Goal: Task Accomplishment & Management: Complete application form

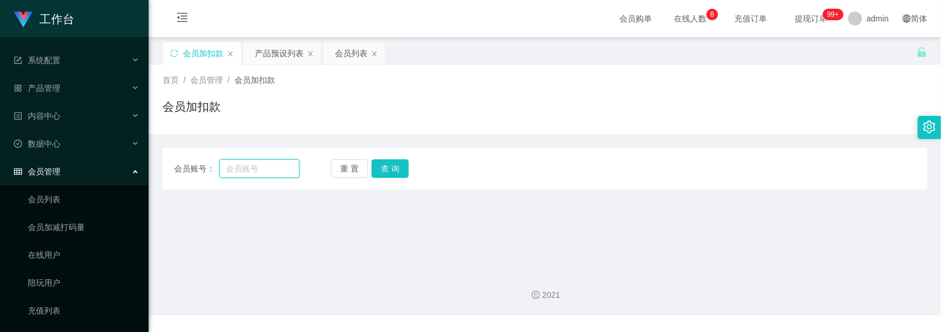
click at [252, 162] on input "text" at bounding box center [259, 169] width 81 height 19
type input "youtube0707"
click at [409, 160] on div "重 置 查 询" at bounding box center [393, 169] width 125 height 19
click at [398, 163] on button "查 询" at bounding box center [389, 169] width 37 height 19
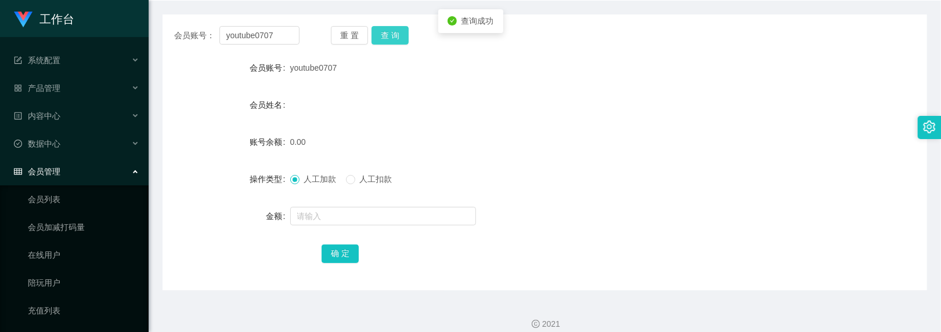
scroll to position [145, 0]
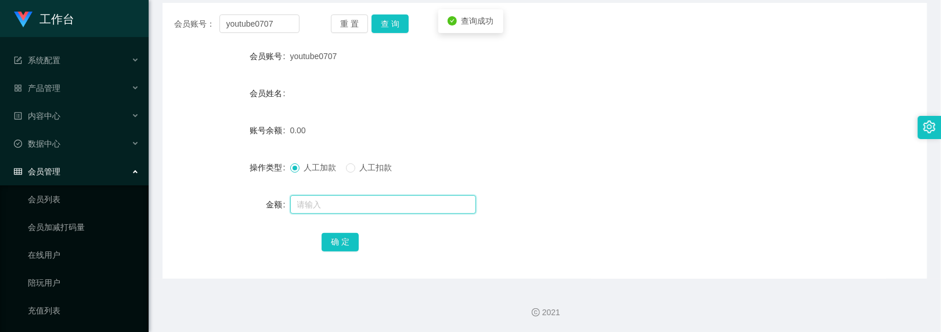
click at [297, 201] on input "text" at bounding box center [383, 205] width 186 height 19
type input "100"
click at [328, 241] on button "确 定" at bounding box center [339, 242] width 37 height 19
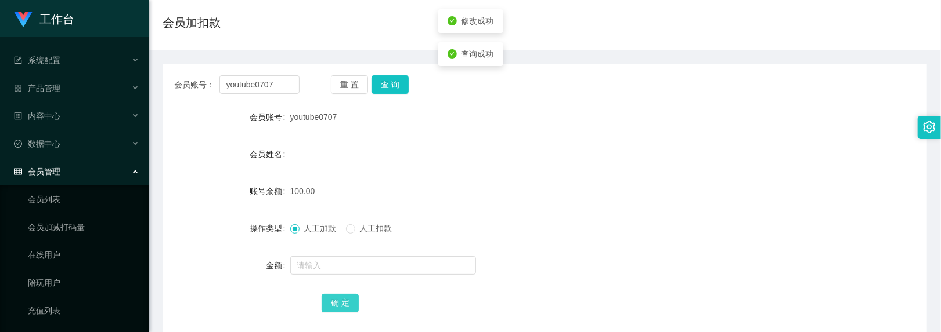
scroll to position [0, 0]
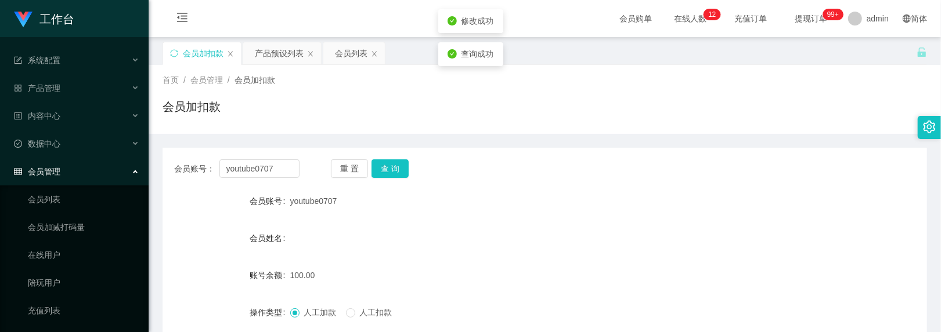
drag, startPoint x: 288, startPoint y: 201, endPoint x: 410, endPoint y: 31, distance: 208.4
click at [342, 202] on div "youtube0707" at bounding box center [513, 201] width 446 height 23
copy span "youtube0707"
click at [291, 52] on div "产品预设列表" at bounding box center [279, 53] width 49 height 22
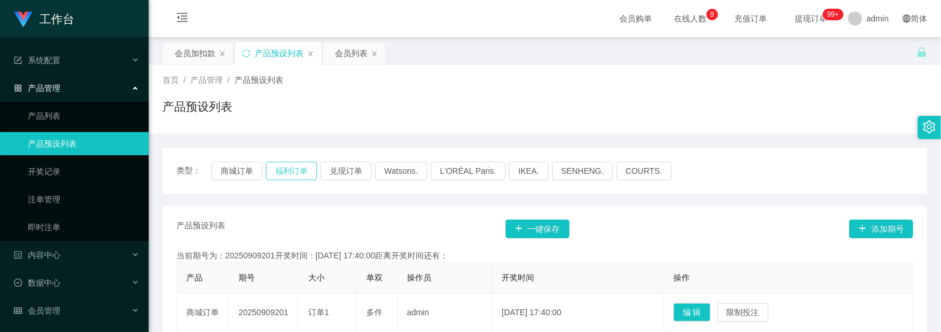
click at [297, 174] on button "福利订单" at bounding box center [291, 171] width 51 height 19
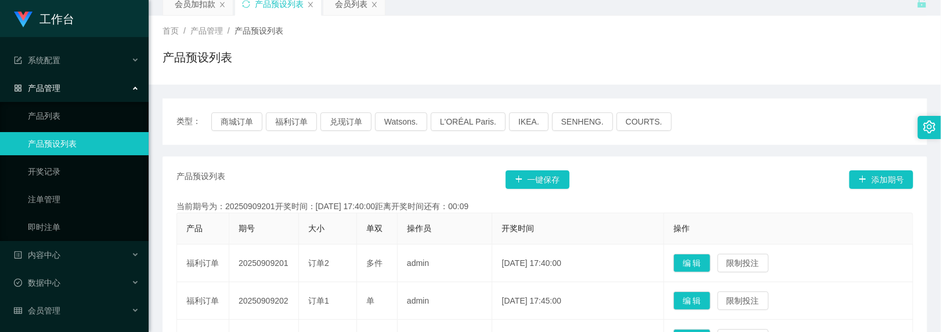
scroll to position [77, 0]
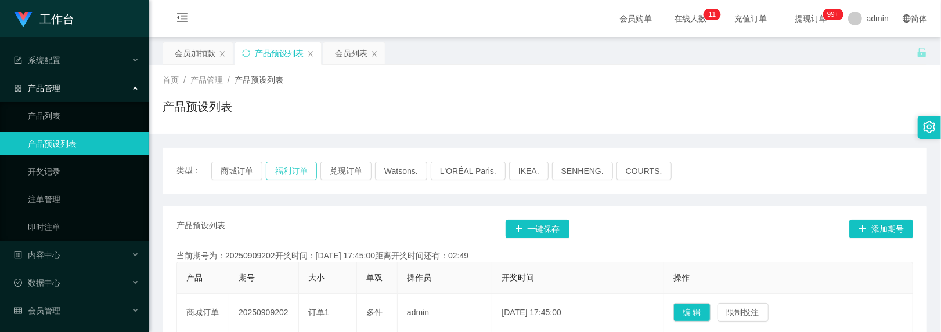
click at [296, 179] on button "福利订单" at bounding box center [291, 171] width 51 height 19
click at [295, 174] on button "福利订单" at bounding box center [291, 171] width 51 height 19
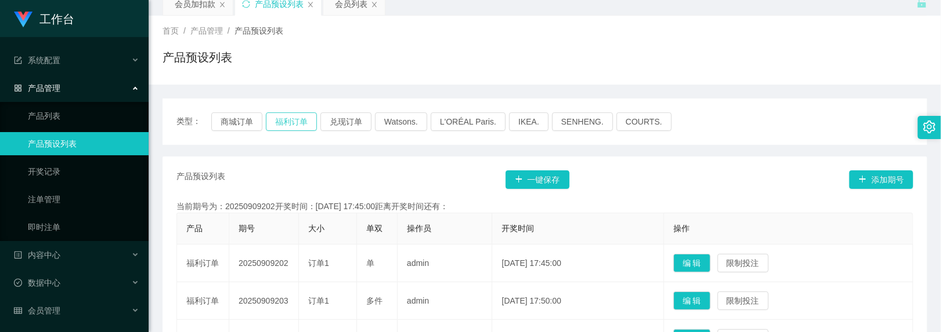
scroll to position [77, 0]
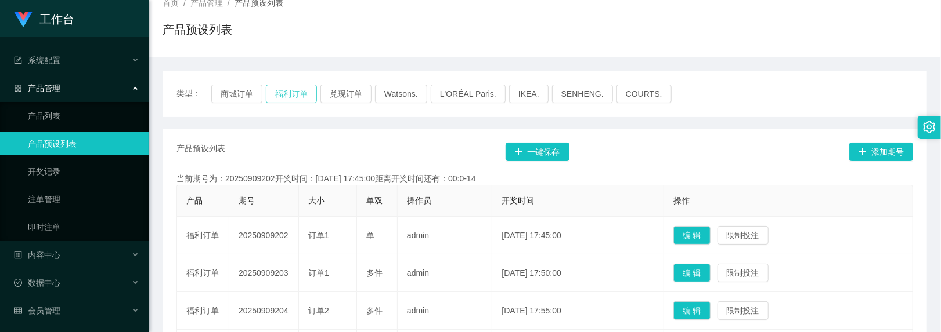
click at [296, 95] on button "福利订单" at bounding box center [291, 94] width 51 height 19
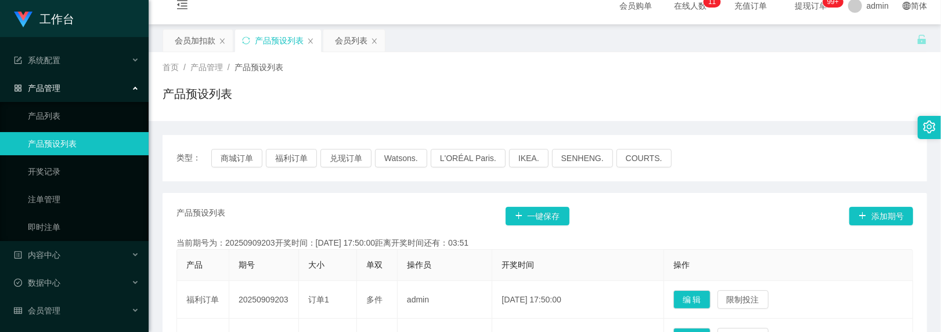
scroll to position [0, 0]
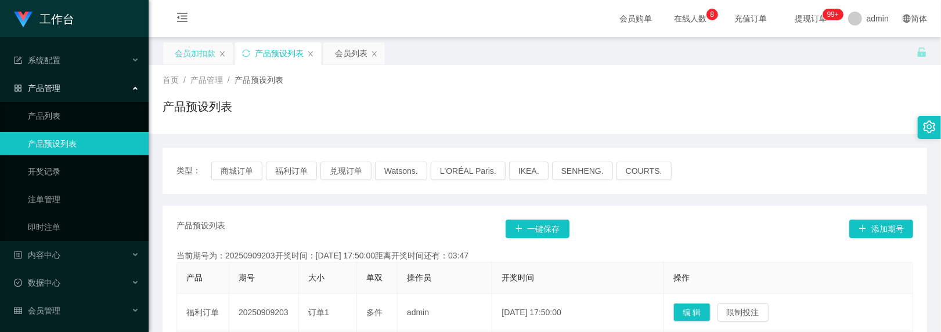
click at [186, 50] on div "会员加扣款" at bounding box center [195, 53] width 41 height 22
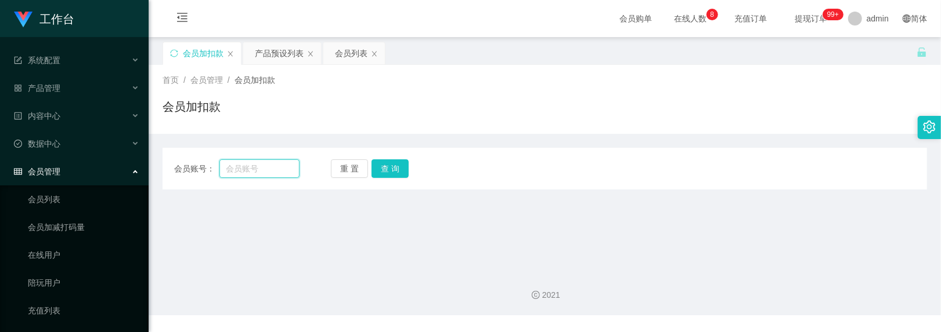
click at [279, 164] on input "text" at bounding box center [259, 169] width 81 height 19
drag, startPoint x: 256, startPoint y: 172, endPoint x: 273, endPoint y: 173, distance: 16.9
click at [256, 172] on input "text" at bounding box center [259, 169] width 81 height 19
paste input "youtube0707"
type input "youtube0707"
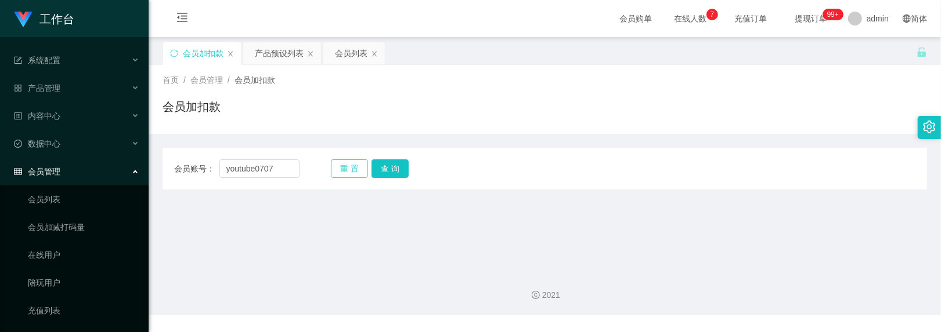
click at [360, 175] on button "重 置" at bounding box center [349, 169] width 37 height 19
click at [256, 177] on input "text" at bounding box center [259, 169] width 81 height 19
paste input "youtube0707"
type input "youtube0707"
drag, startPoint x: 384, startPoint y: 168, endPoint x: 381, endPoint y: 140, distance: 28.6
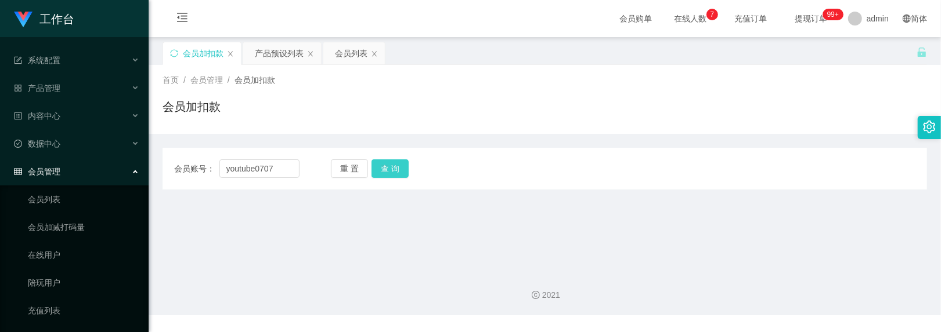
click at [384, 168] on button "查 询" at bounding box center [389, 169] width 37 height 19
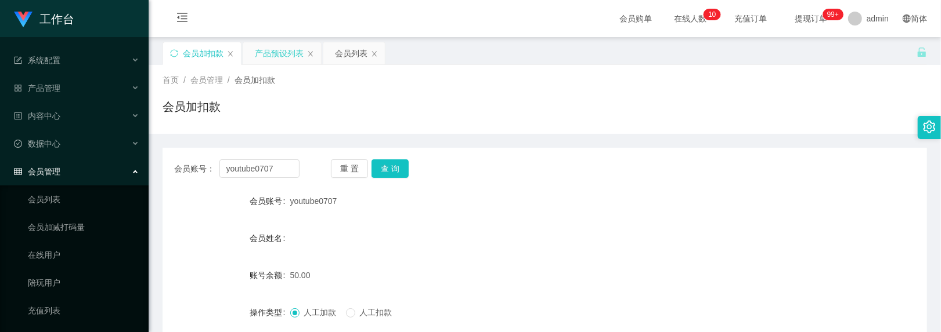
click at [277, 59] on div "产品预设列表" at bounding box center [279, 53] width 49 height 22
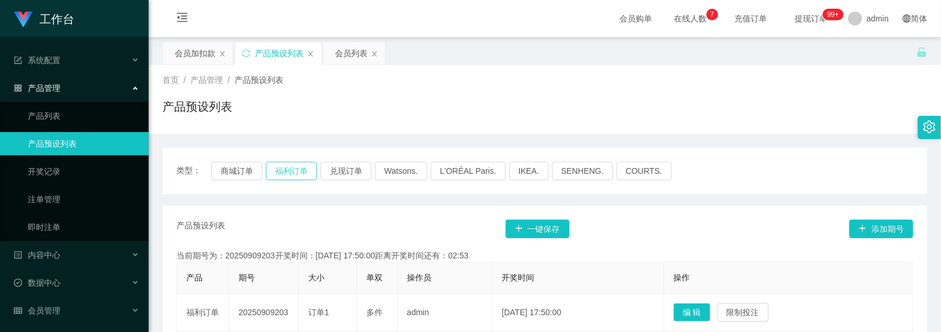
click at [292, 168] on button "福利订单" at bounding box center [291, 171] width 51 height 19
click at [194, 52] on div "会员加扣款" at bounding box center [195, 53] width 41 height 22
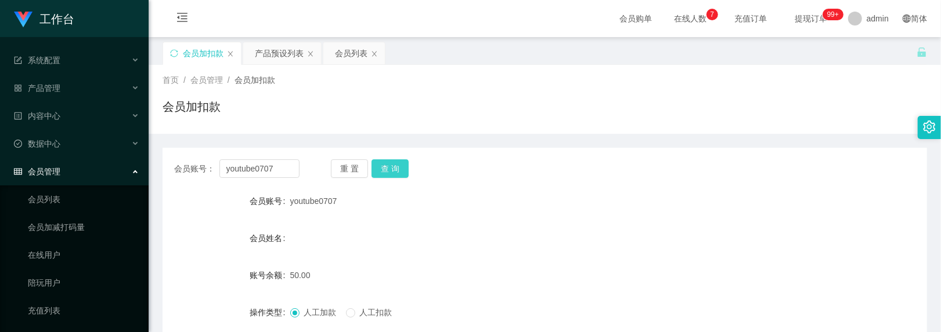
click at [393, 165] on button "查 询" at bounding box center [389, 169] width 37 height 19
click at [285, 49] on div "产品预设列表" at bounding box center [279, 53] width 49 height 22
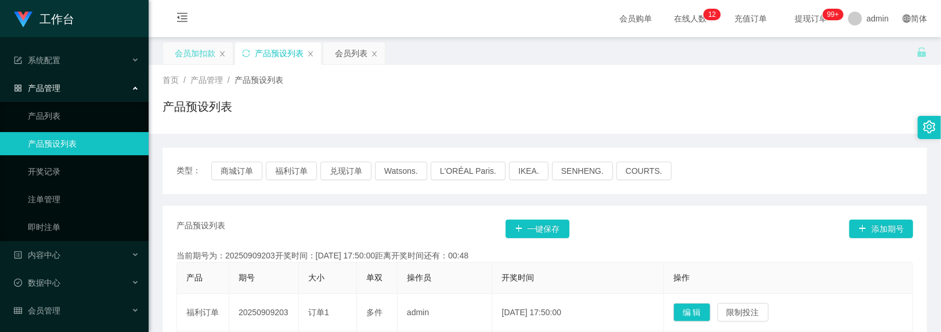
click at [186, 49] on div "会员加扣款" at bounding box center [195, 53] width 41 height 22
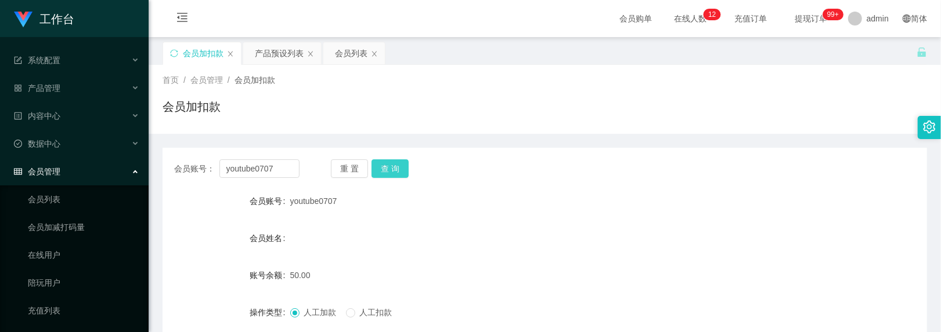
click at [391, 164] on button "查 询" at bounding box center [389, 169] width 37 height 19
click at [391, 164] on div "重 置 查 询" at bounding box center [393, 169] width 125 height 19
click at [287, 53] on div "产品预设列表" at bounding box center [279, 53] width 49 height 22
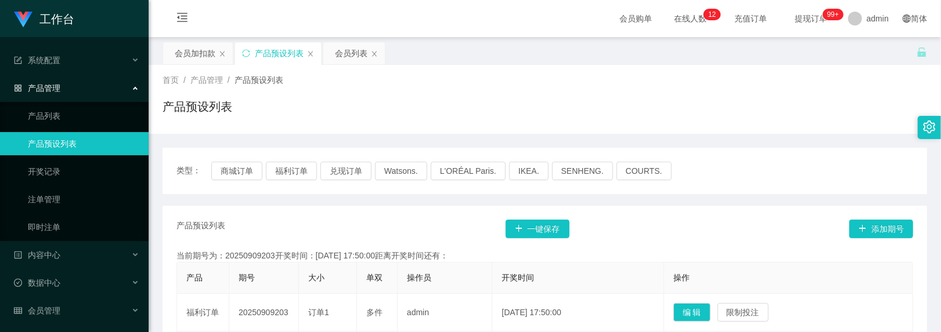
click at [203, 46] on div "会员加扣款" at bounding box center [195, 53] width 41 height 22
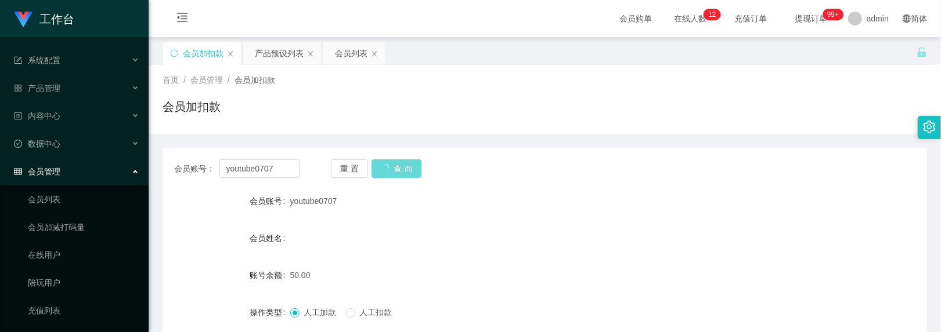
click at [395, 168] on div "重 置 查 询" at bounding box center [393, 169] width 125 height 19
click at [406, 168] on div "重 置 查 询" at bounding box center [393, 169] width 125 height 19
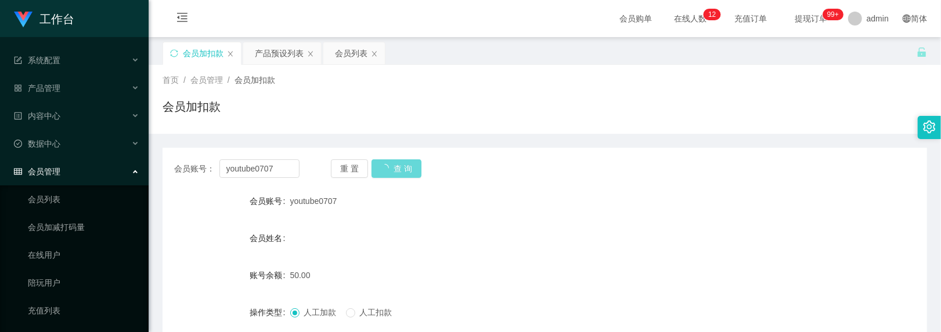
click at [406, 168] on div "重 置 查 询" at bounding box center [393, 169] width 125 height 19
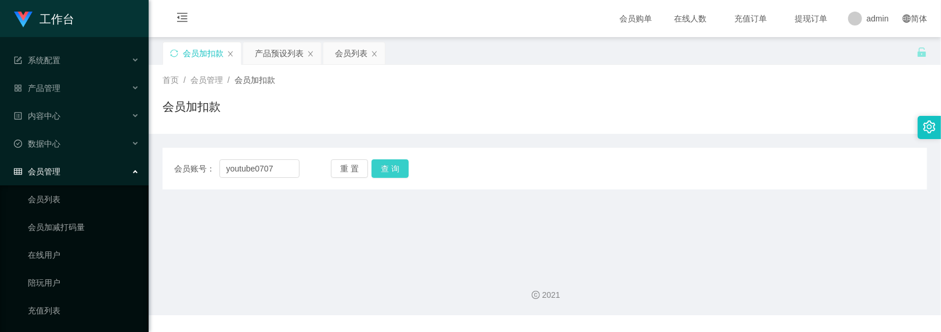
type input "youtube0707"
click at [386, 165] on button "查 询" at bounding box center [389, 169] width 37 height 19
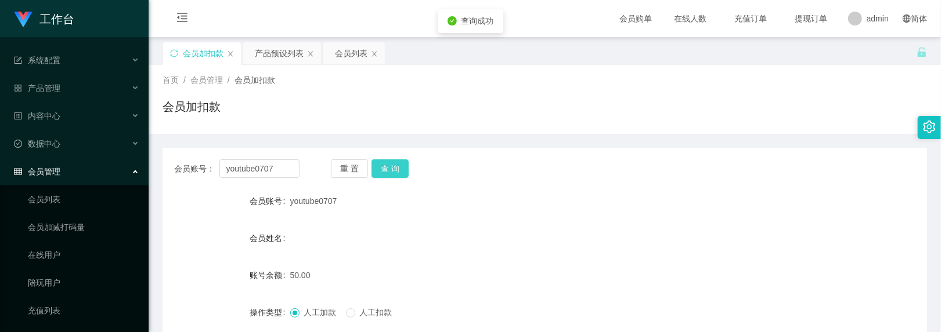
click at [379, 172] on button "查 询" at bounding box center [389, 169] width 37 height 19
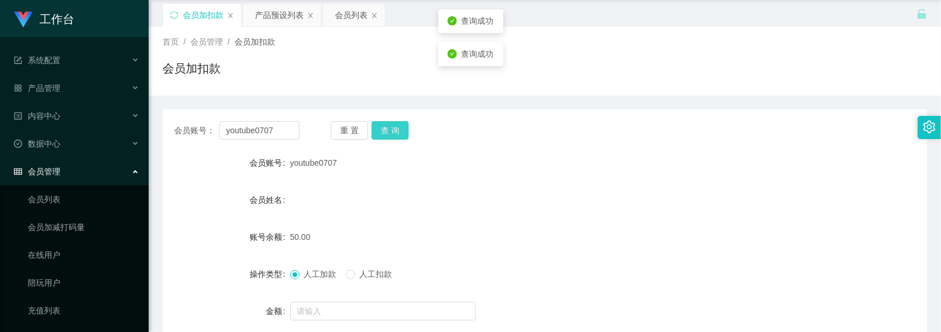
scroll to position [77, 0]
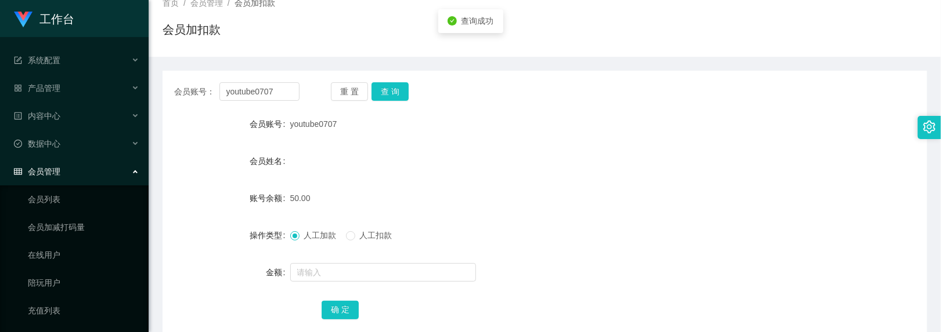
click at [360, 237] on span "人工扣款" at bounding box center [376, 235] width 42 height 9
click at [372, 269] on input "text" at bounding box center [383, 272] width 186 height 19
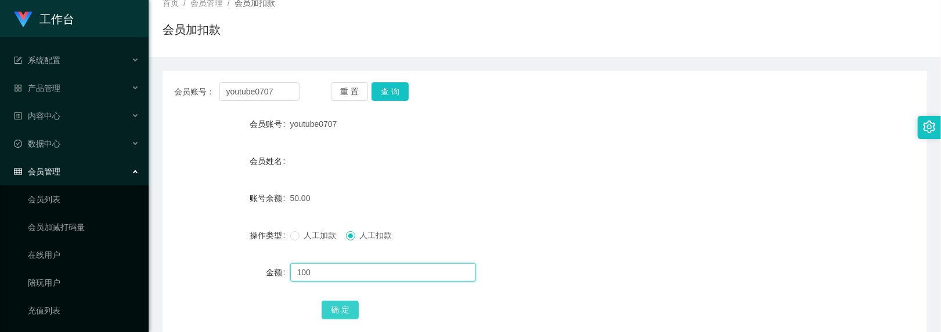
type input "100"
click at [350, 318] on button "确 定" at bounding box center [339, 310] width 37 height 19
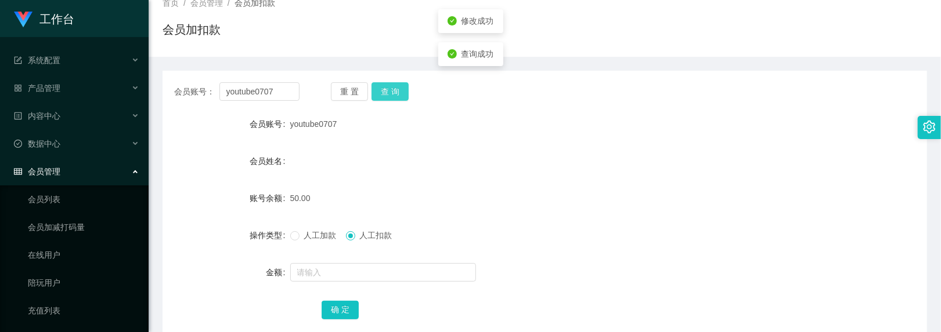
click at [382, 91] on button "查 询" at bounding box center [389, 91] width 37 height 19
click at [402, 91] on button "查 询" at bounding box center [389, 91] width 37 height 19
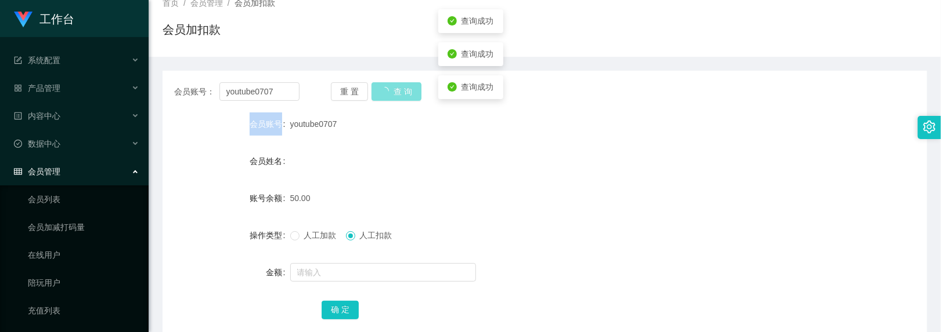
click at [402, 91] on div "重 置 查 询" at bounding box center [393, 91] width 125 height 19
click at [402, 91] on button "查 询" at bounding box center [396, 91] width 50 height 19
click at [305, 235] on span "人工加款" at bounding box center [320, 235] width 42 height 9
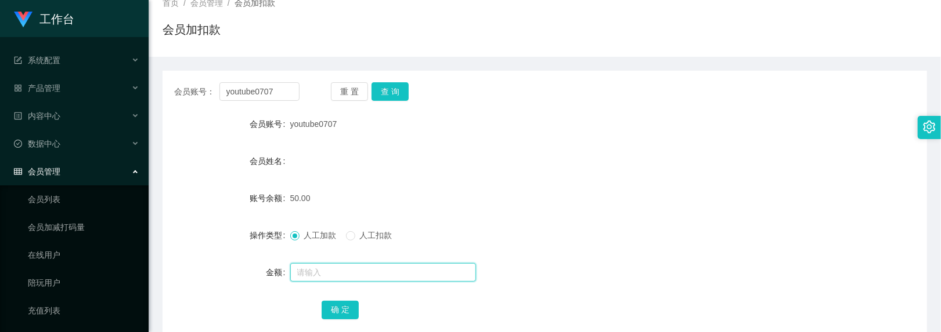
click at [321, 266] on input "text" at bounding box center [383, 272] width 186 height 19
type input "100"
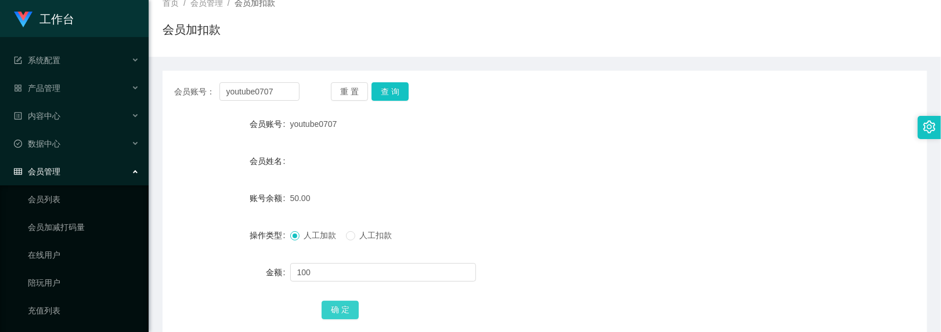
click at [344, 317] on button "确 定" at bounding box center [339, 310] width 37 height 19
click at [376, 89] on button "查 询" at bounding box center [389, 91] width 37 height 19
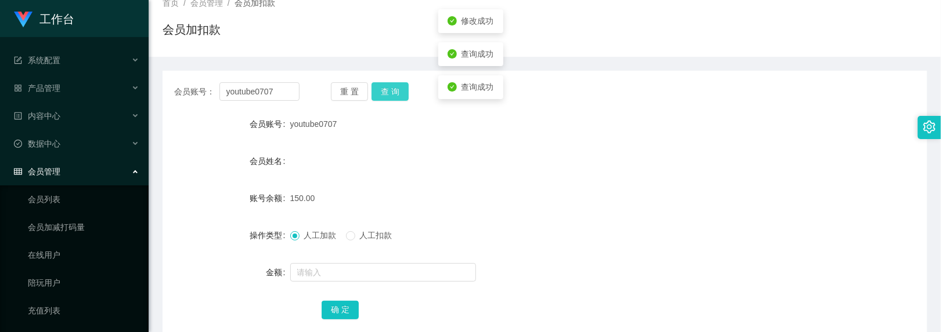
click at [376, 89] on button "查 询" at bounding box center [389, 91] width 37 height 19
click at [376, 89] on div "重 置 查 询" at bounding box center [393, 91] width 125 height 19
